Goal: Task Accomplishment & Management: Complete application form

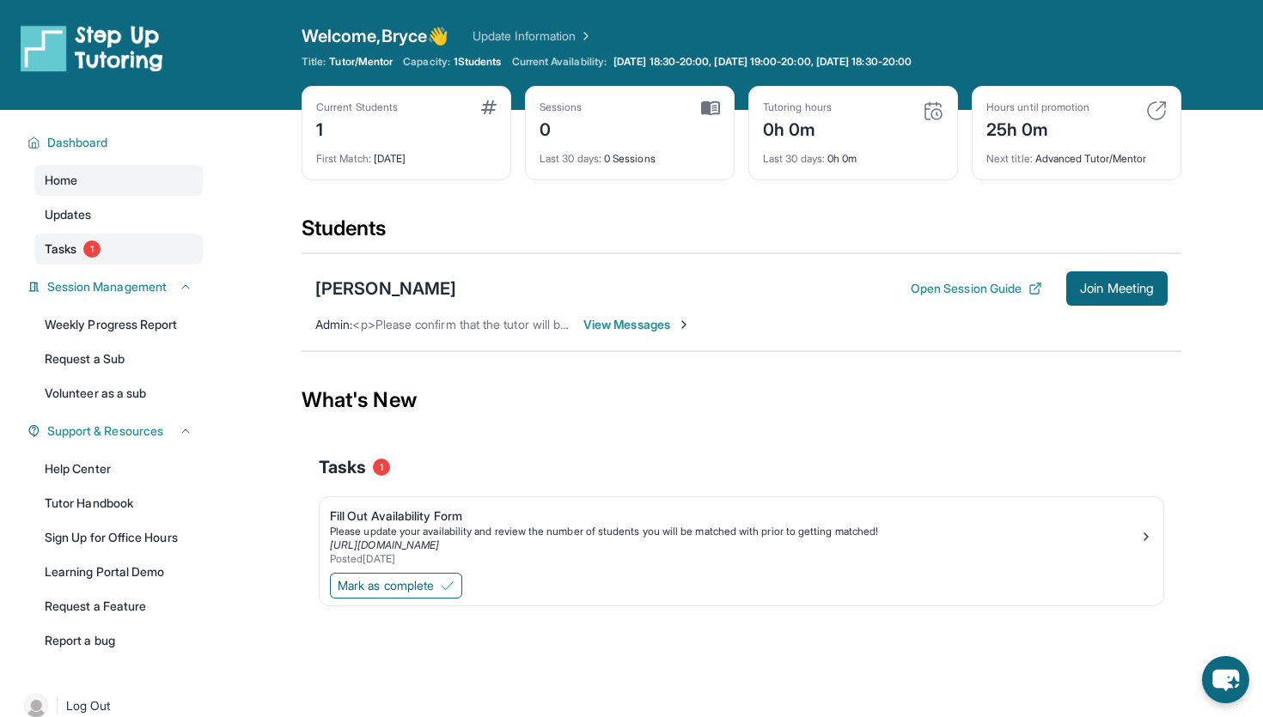
click at [52, 251] on span "Tasks" at bounding box center [61, 249] width 32 height 17
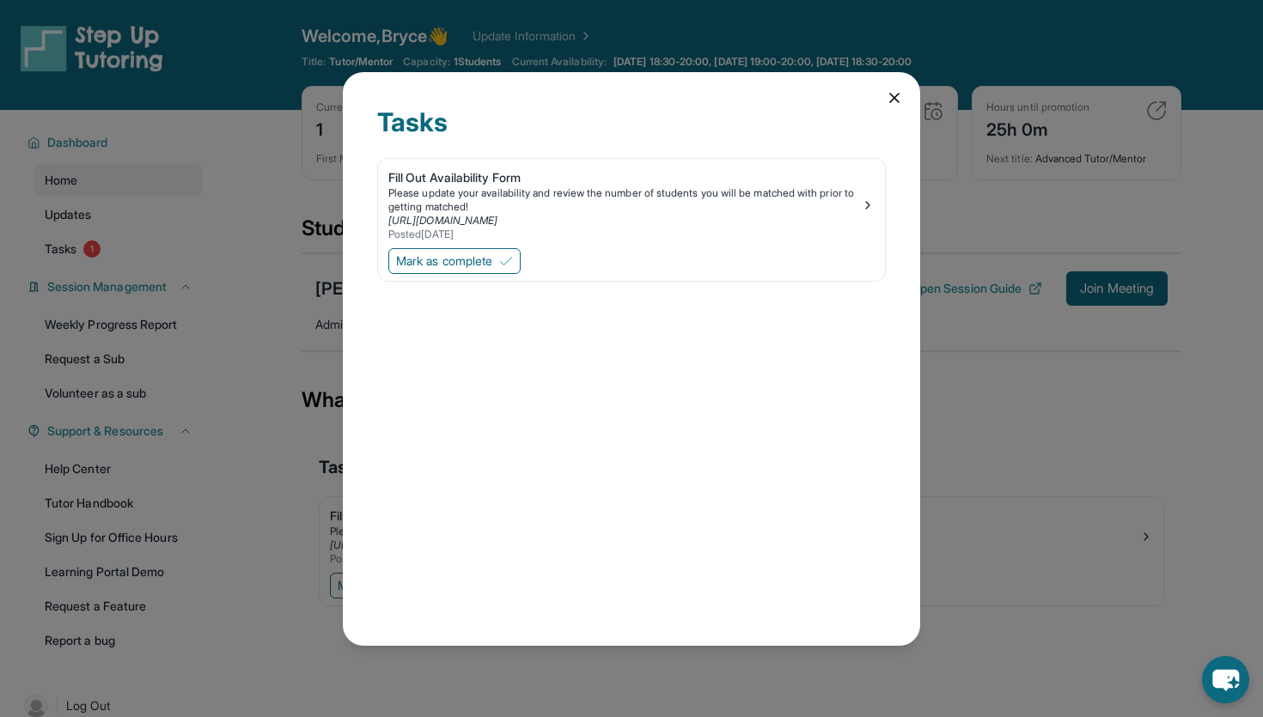
click at [899, 94] on icon at bounding box center [894, 97] width 17 height 17
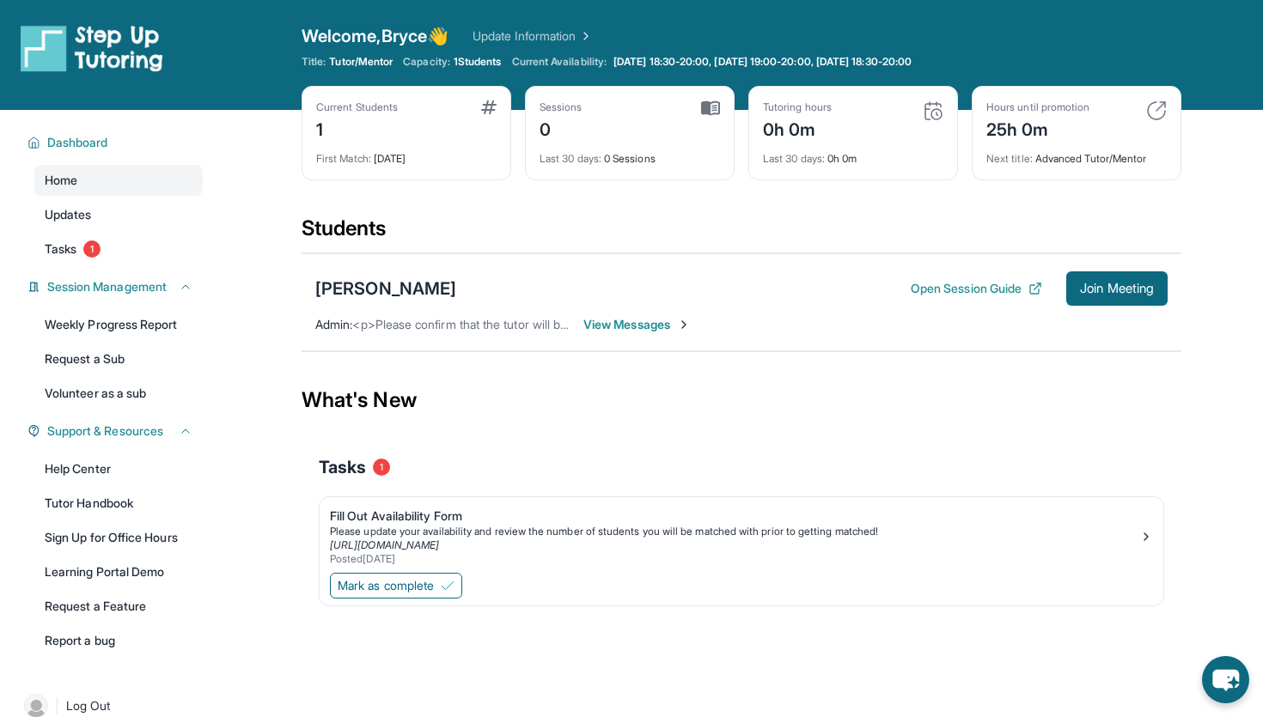
scroll to position [110, 0]
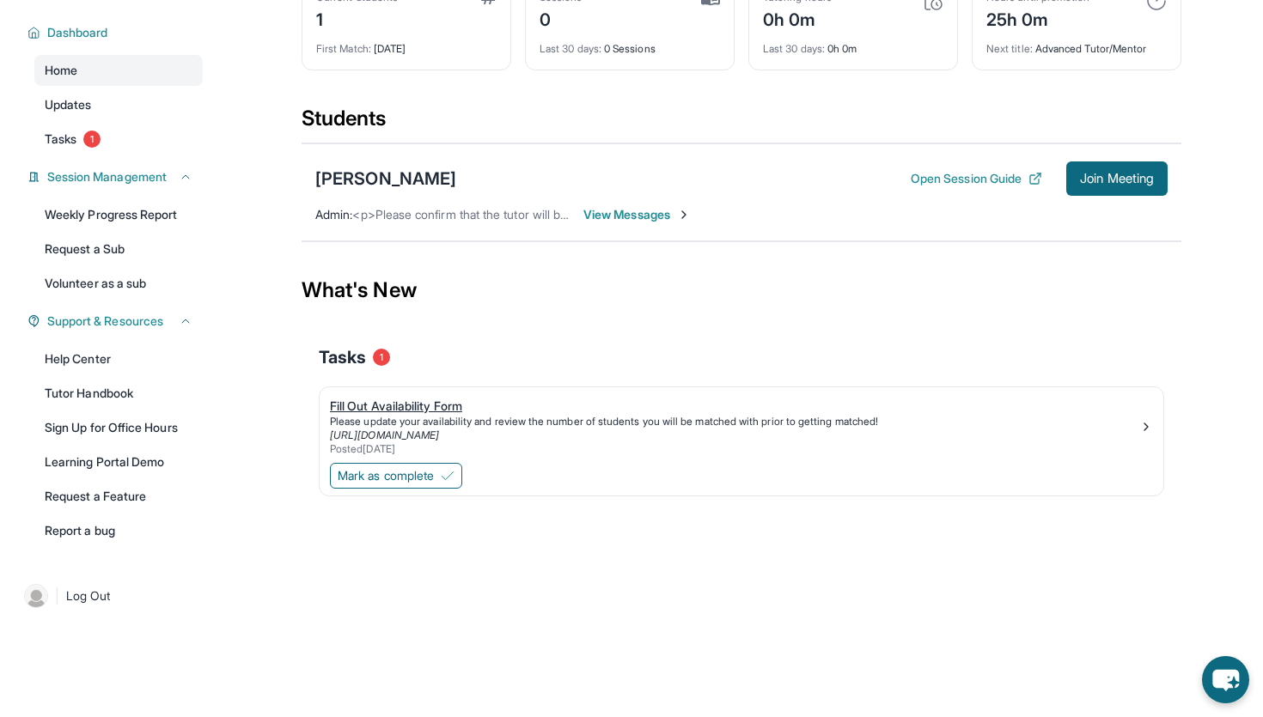
click at [387, 399] on div "Fill Out Availability Form" at bounding box center [734, 406] width 809 height 17
click at [125, 138] on link "Tasks 1" at bounding box center [118, 139] width 168 height 31
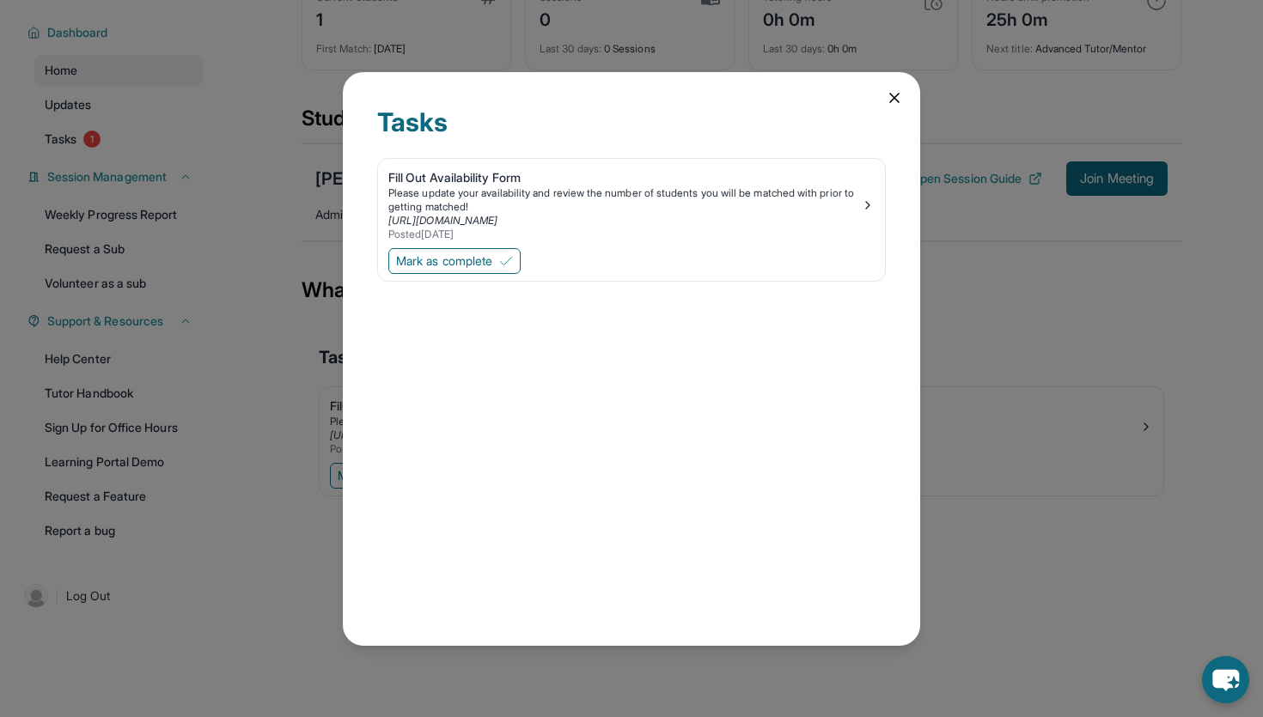
click at [901, 107] on div "Tasks Fill Out Availability Form Please update your availability and review the…" at bounding box center [631, 359] width 577 height 574
click at [897, 100] on icon at bounding box center [894, 98] width 9 height 9
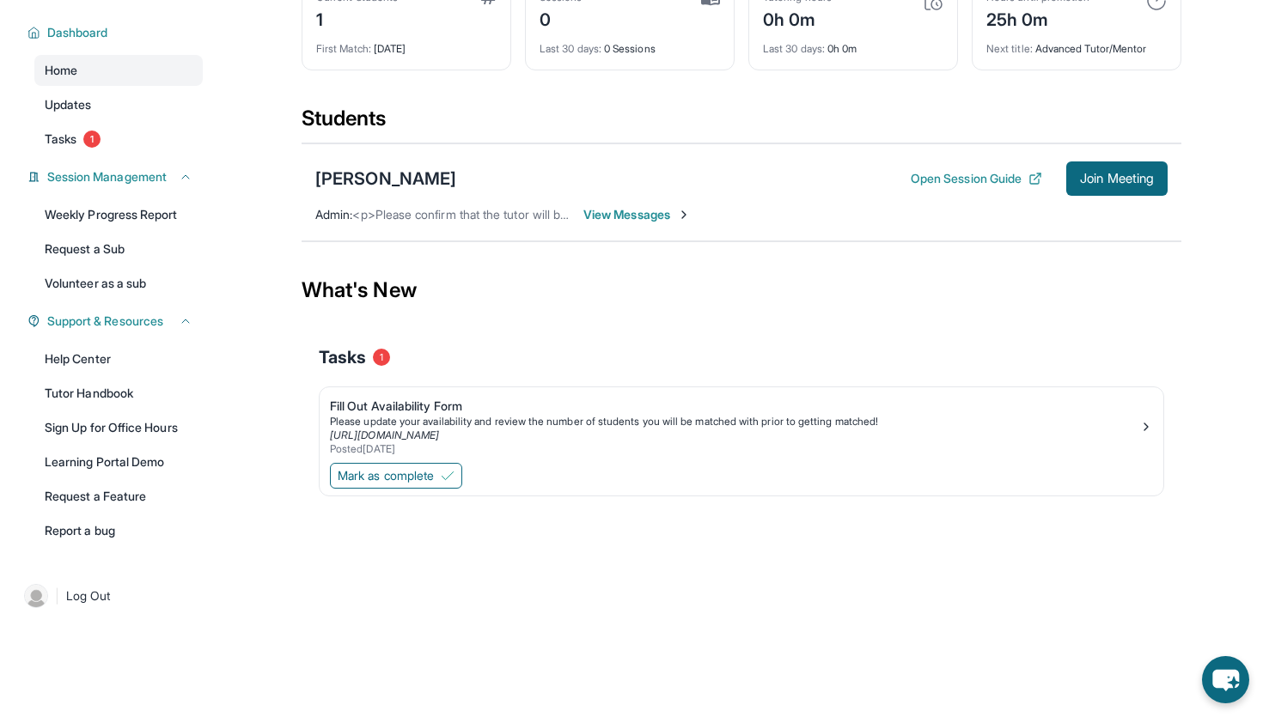
scroll to position [0, 0]
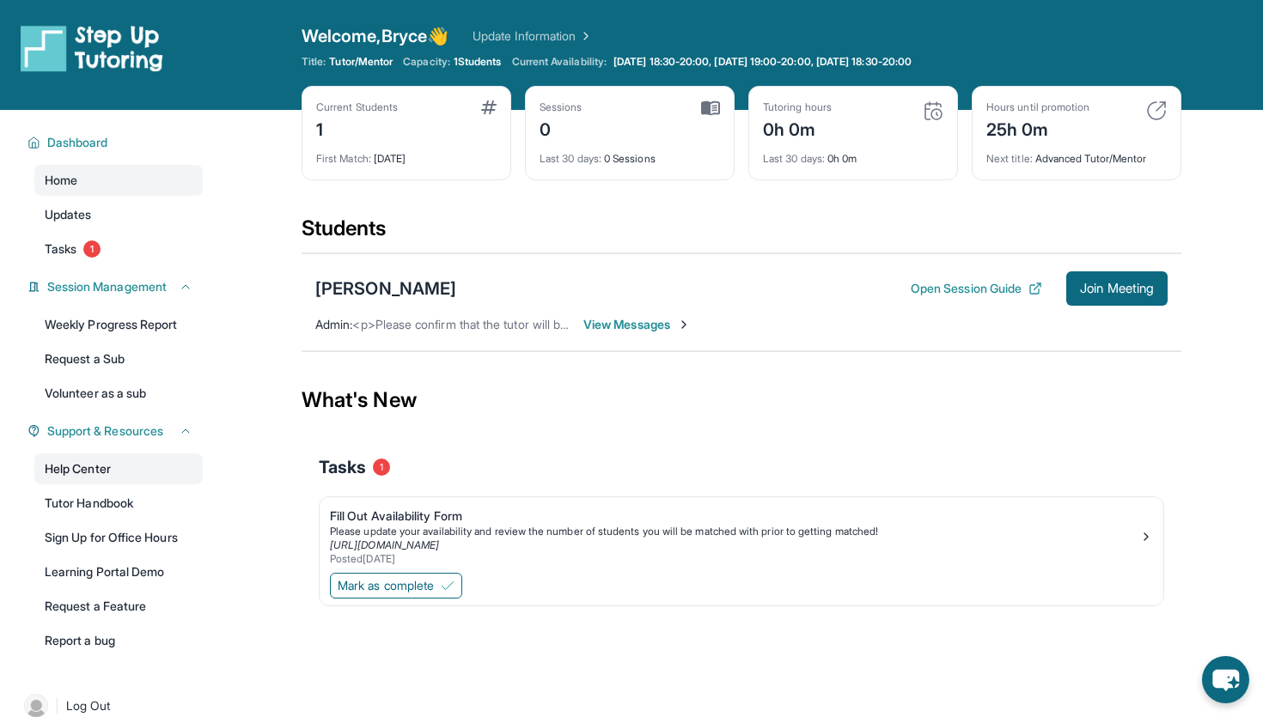
click at [98, 463] on link "Help Center" at bounding box center [118, 469] width 168 height 31
